Goal: Task Accomplishment & Management: Manage account settings

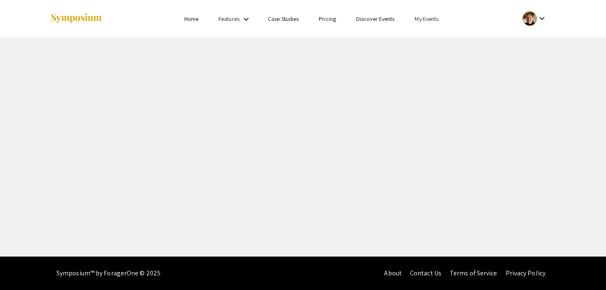
click at [433, 19] on link "My Events" at bounding box center [426, 19] width 24 height 8
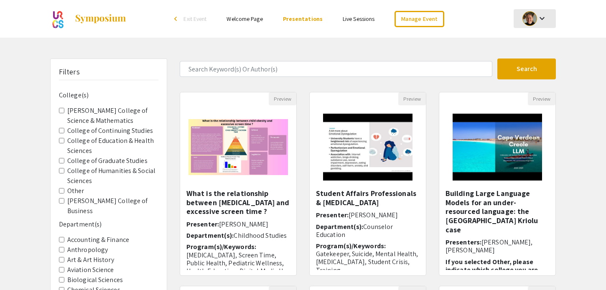
click at [521, 24] on div "keyboard_arrow_down" at bounding box center [534, 18] width 29 height 19
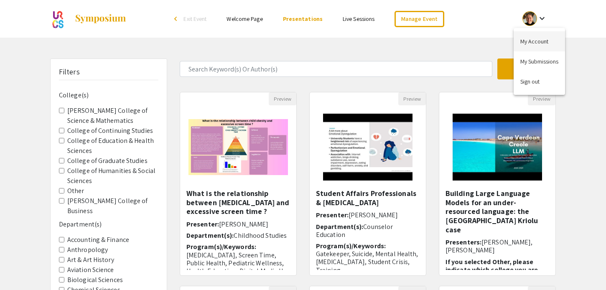
click at [524, 43] on button "My Account" at bounding box center [538, 41] width 51 height 20
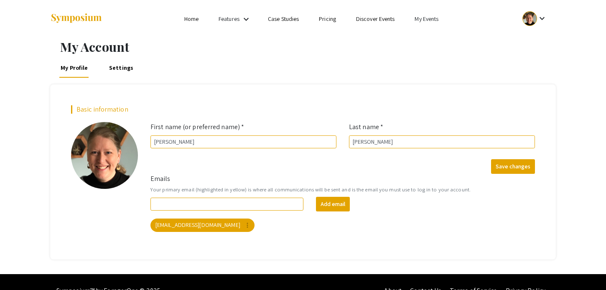
click at [414, 18] on li "My Events" at bounding box center [426, 19] width 44 height 10
click at [410, 34] on button "Events I've organized" at bounding box center [439, 37] width 71 height 20
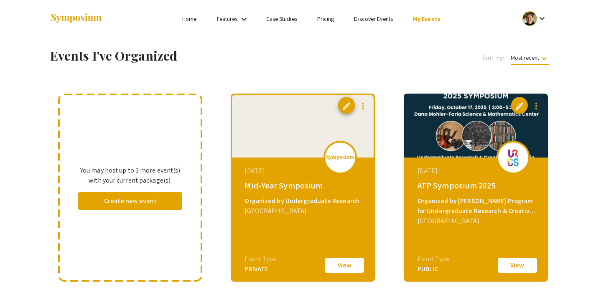
click at [515, 267] on button "View" at bounding box center [517, 266] width 42 height 18
